Goal: Task Accomplishment & Management: Use online tool/utility

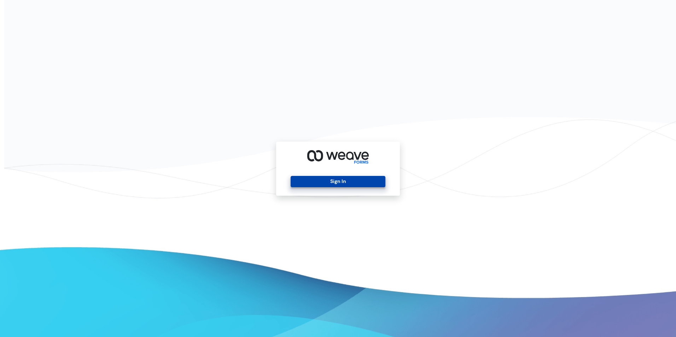
click at [338, 185] on button "Sign In" at bounding box center [337, 181] width 94 height 11
